Goal: Task Accomplishment & Management: Manage account settings

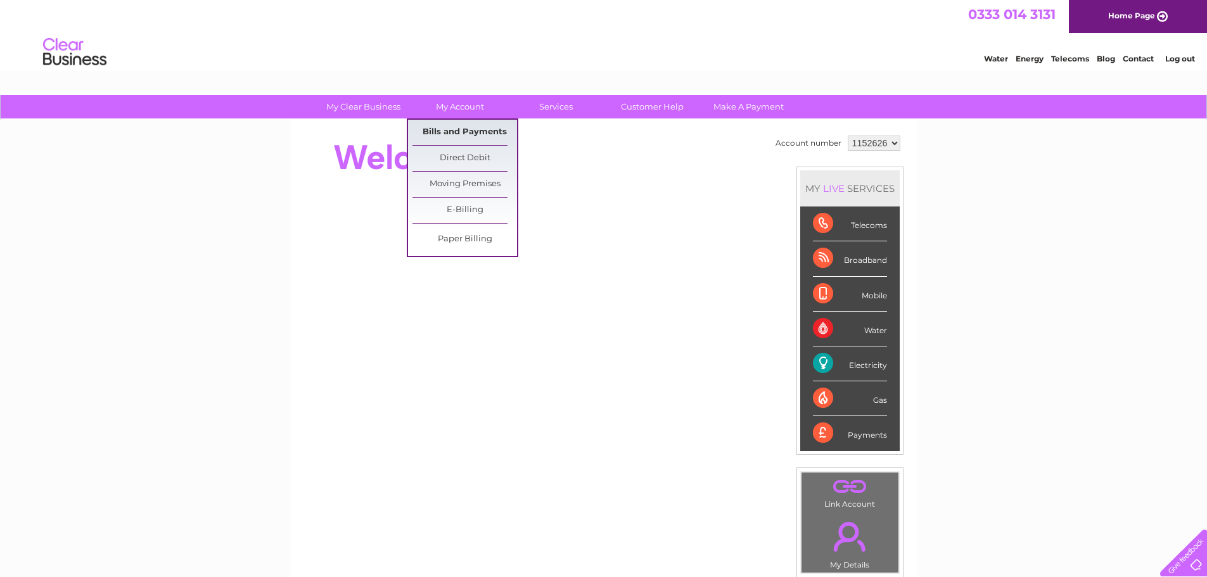
click at [459, 136] on link "Bills and Payments" at bounding box center [464, 132] width 105 height 25
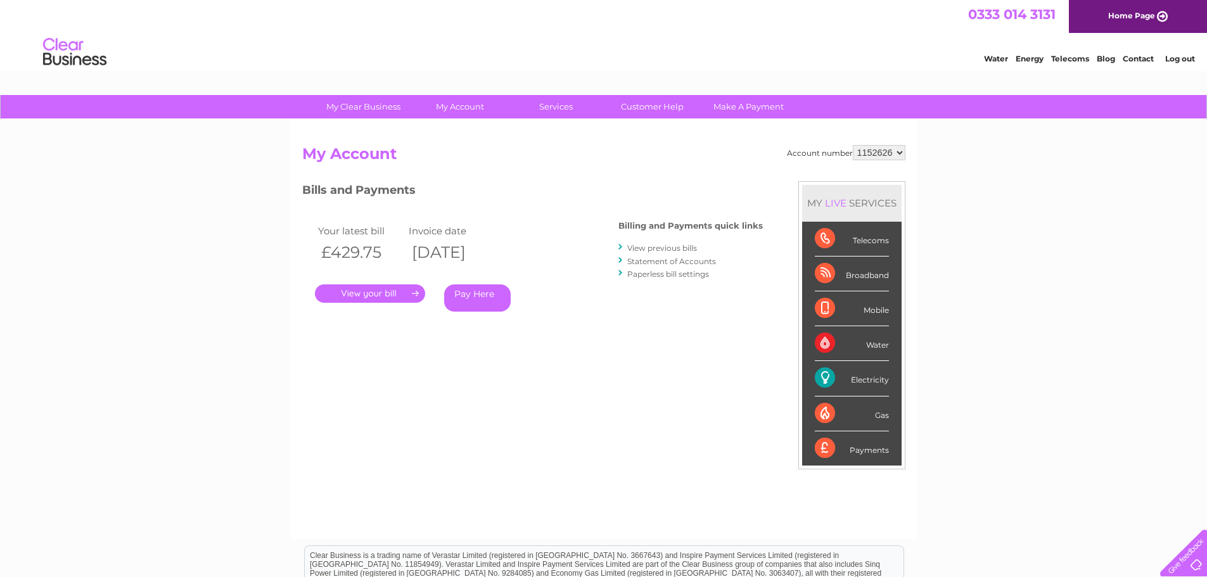
click at [377, 292] on link "." at bounding box center [370, 293] width 110 height 18
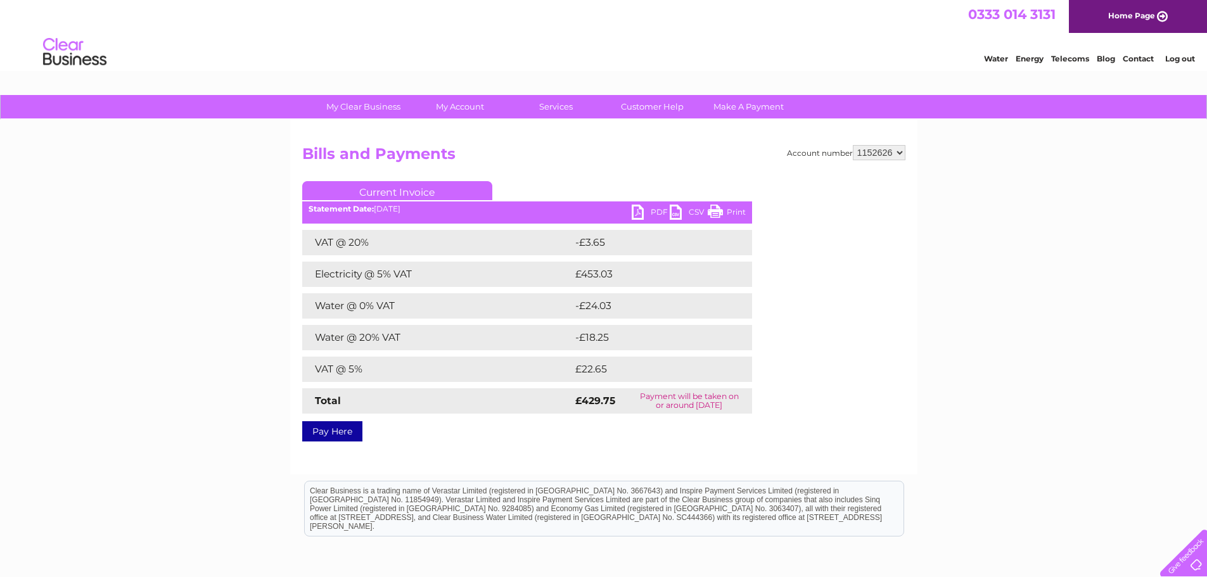
click at [644, 203] on ul "Current Invoice" at bounding box center [527, 192] width 450 height 23
click at [644, 207] on link "PDF" at bounding box center [651, 214] width 38 height 18
